Goal: Information Seeking & Learning: Learn about a topic

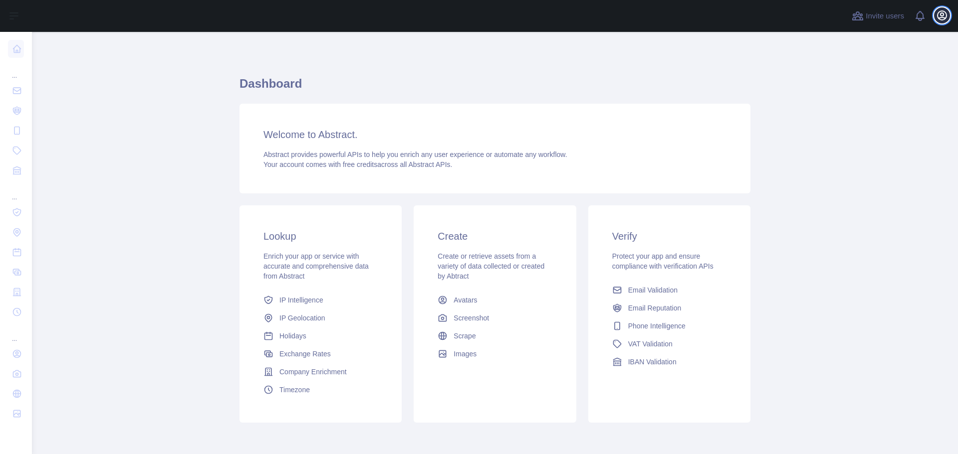
click at [941, 14] on icon "button" at bounding box center [941, 15] width 9 height 9
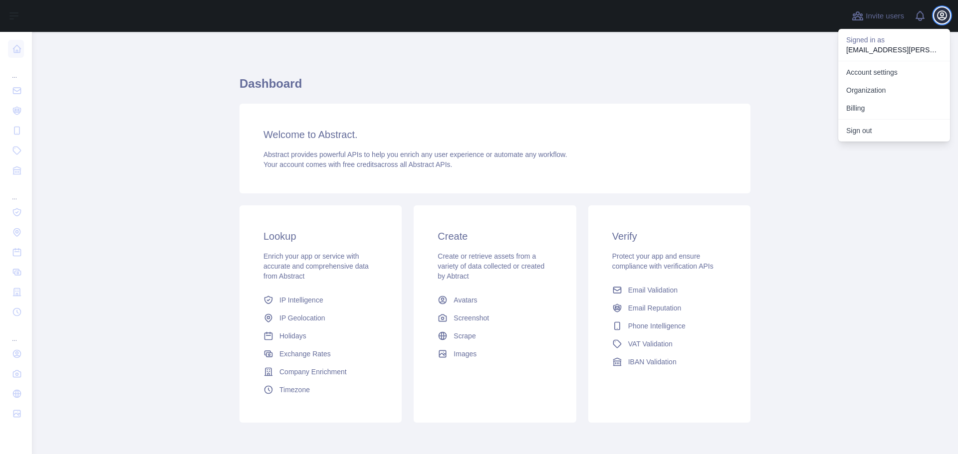
click at [941, 14] on icon "button" at bounding box center [941, 15] width 9 height 9
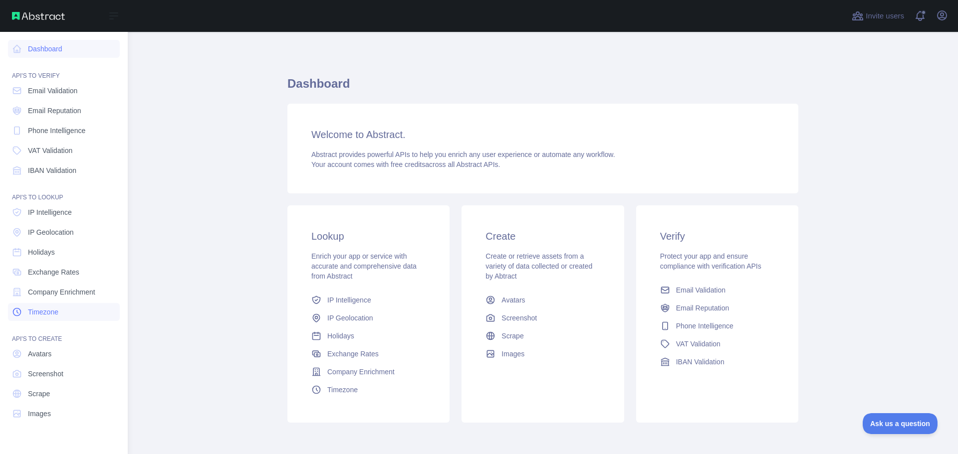
click at [49, 310] on span "Timezone" at bounding box center [43, 312] width 30 height 10
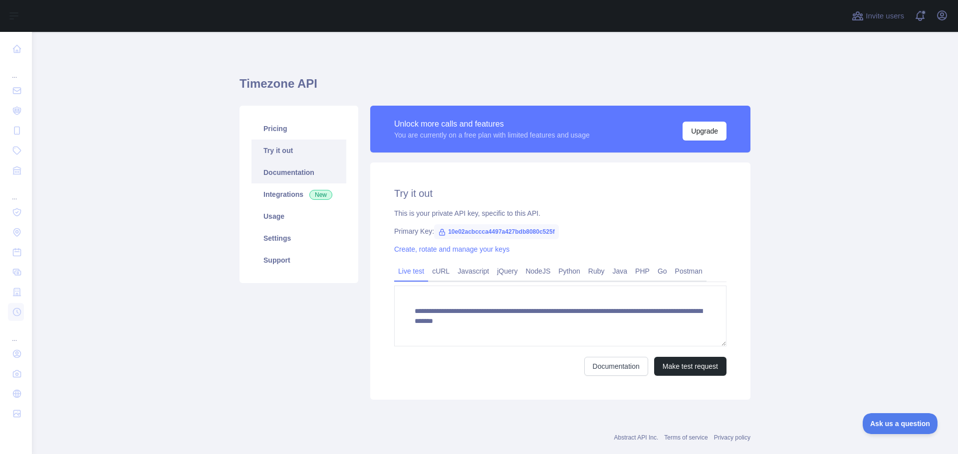
click at [296, 169] on link "Documentation" at bounding box center [298, 173] width 95 height 22
drag, startPoint x: 511, startPoint y: 265, endPoint x: 535, endPoint y: 271, distance: 25.1
click at [511, 265] on link "jQuery" at bounding box center [507, 271] width 28 height 16
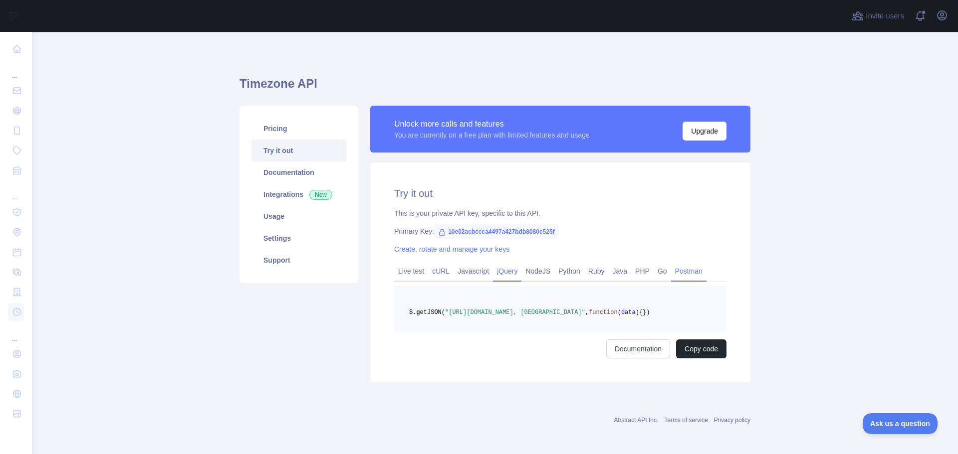
click at [673, 265] on link "Postman" at bounding box center [688, 271] width 35 height 16
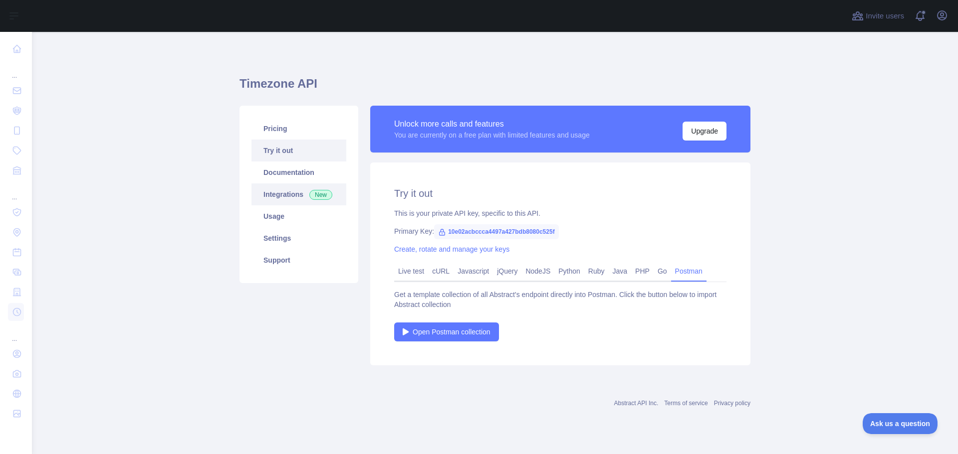
click at [282, 194] on link "Integrations New" at bounding box center [298, 195] width 95 height 22
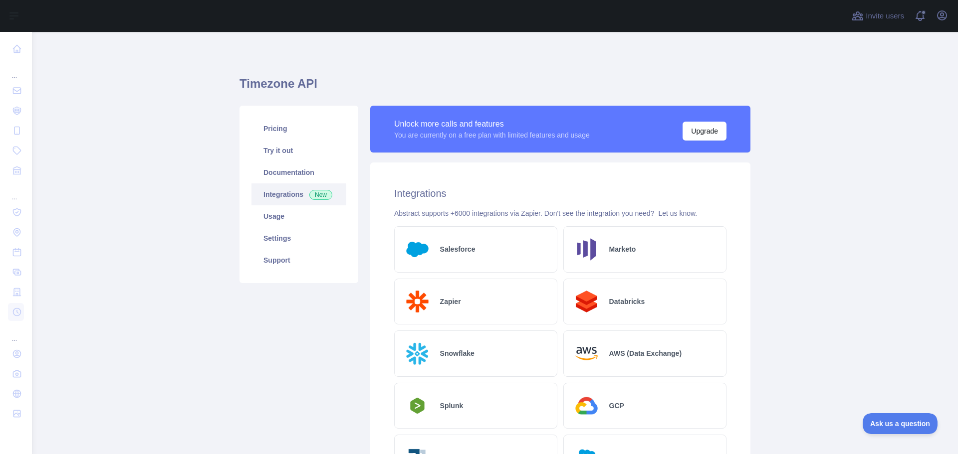
drag, startPoint x: 429, startPoint y: 240, endPoint x: 423, endPoint y: 250, distance: 11.4
click at [423, 250] on img at bounding box center [417, 249] width 29 height 29
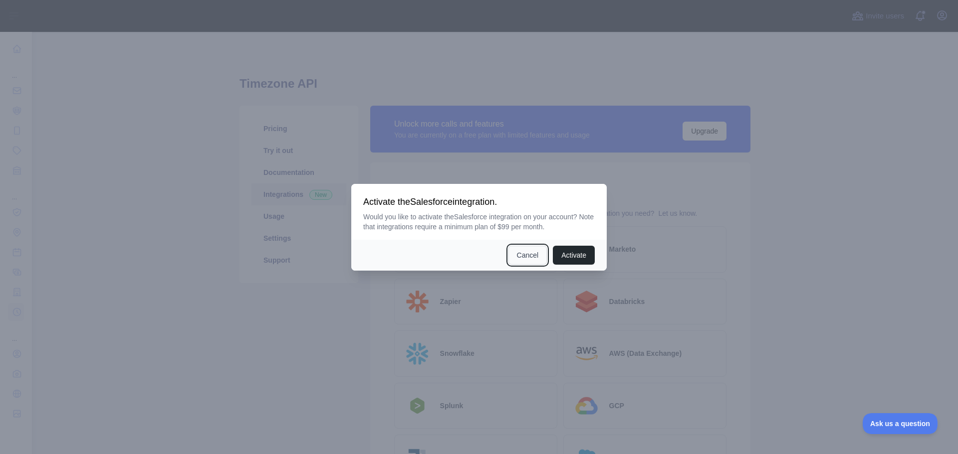
click at [514, 254] on button "Cancel" at bounding box center [527, 255] width 39 height 19
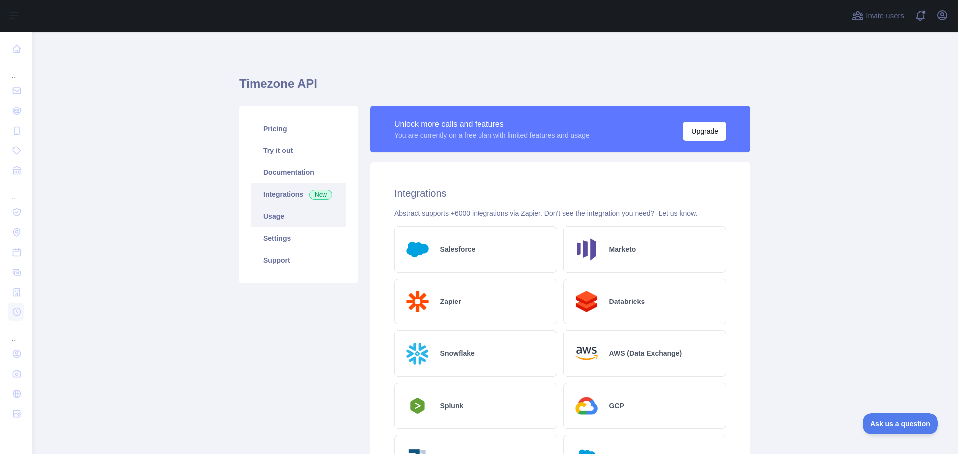
click at [302, 222] on link "Usage" at bounding box center [298, 217] width 95 height 22
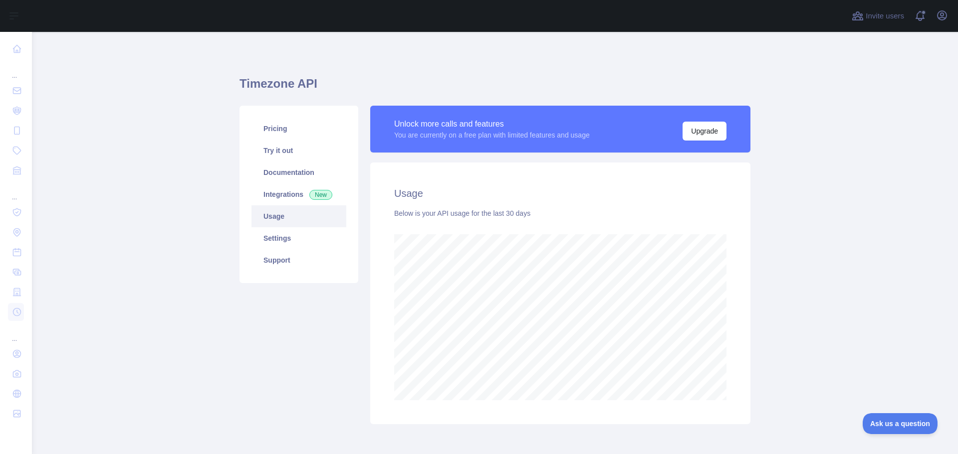
scroll to position [423, 918]
click at [297, 233] on link "Settings" at bounding box center [298, 238] width 95 height 22
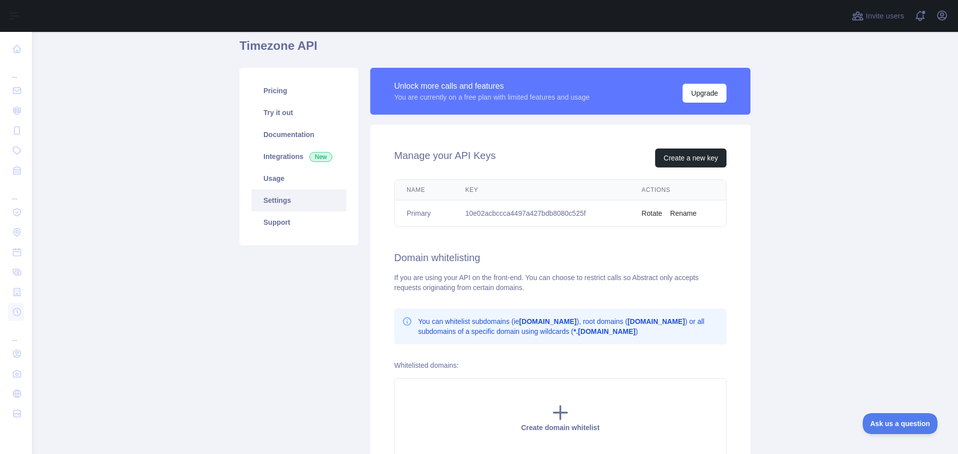
scroll to position [12, 0]
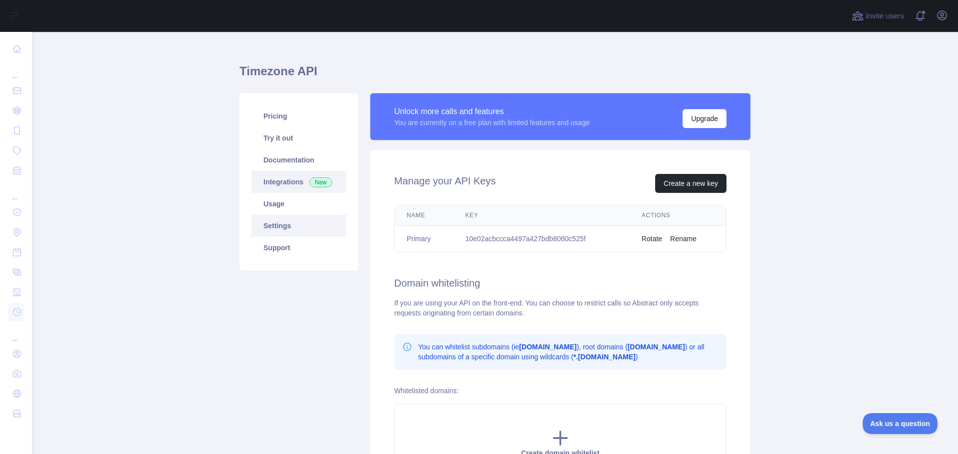
click at [309, 183] on span "New" at bounding box center [320, 183] width 23 height 10
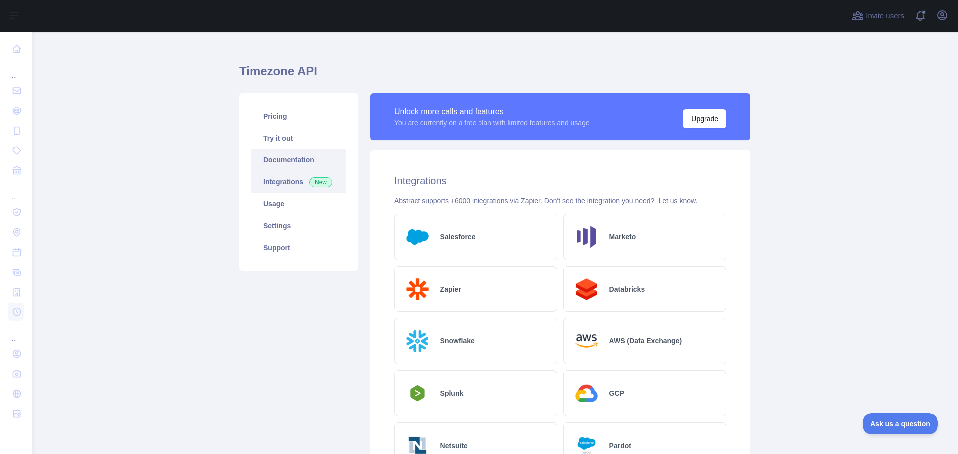
click at [303, 164] on link "Documentation" at bounding box center [298, 160] width 95 height 22
click at [306, 158] on link "Documentation" at bounding box center [298, 160] width 95 height 22
click at [306, 134] on link "Try it out" at bounding box center [298, 138] width 95 height 22
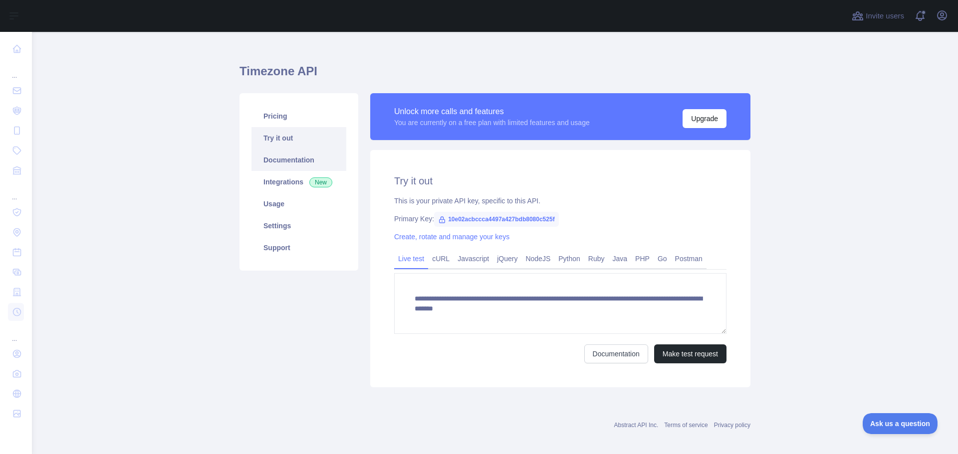
click at [317, 167] on link "Documentation" at bounding box center [298, 160] width 95 height 22
click at [289, 213] on link "Usage" at bounding box center [298, 204] width 95 height 22
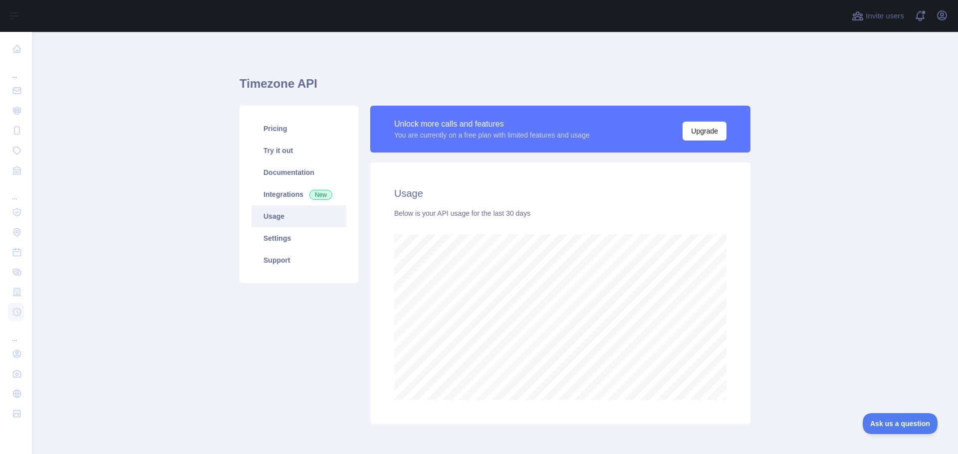
scroll to position [423, 918]
click at [290, 230] on link "Settings" at bounding box center [298, 238] width 95 height 22
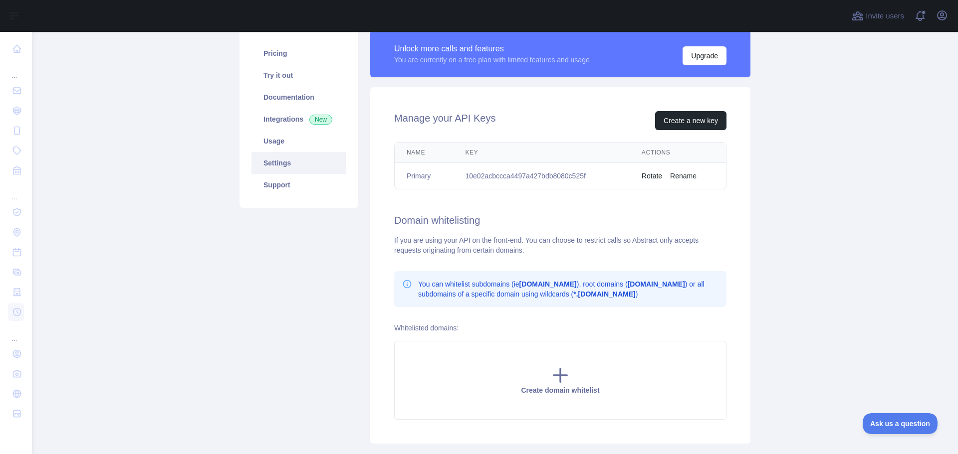
scroll to position [139, 0]
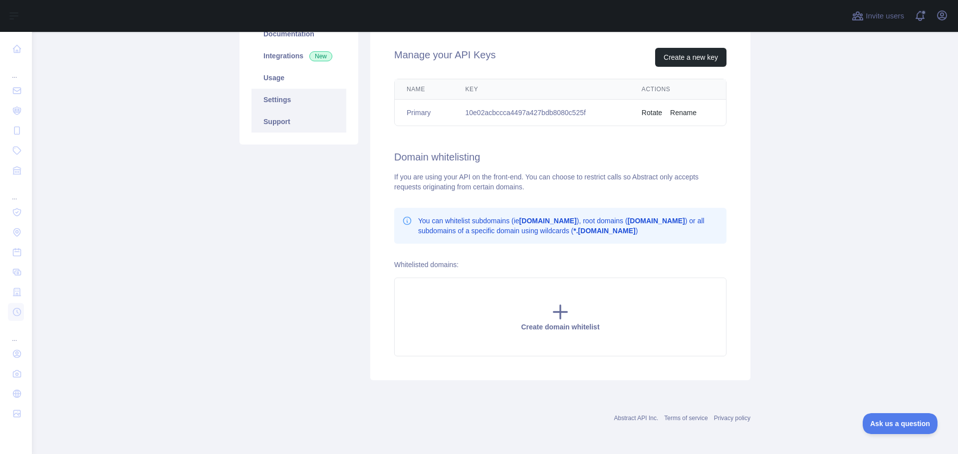
click at [295, 126] on link "Support" at bounding box center [298, 122] width 95 height 22
